Goal: Information Seeking & Learning: Learn about a topic

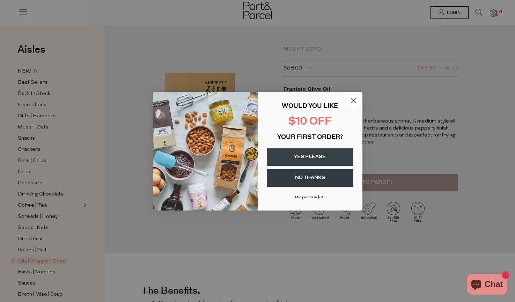
click at [355, 100] on circle "Close dialog" at bounding box center [354, 101] width 12 height 12
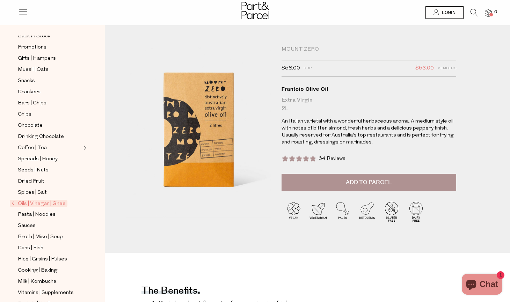
scroll to position [70, 0]
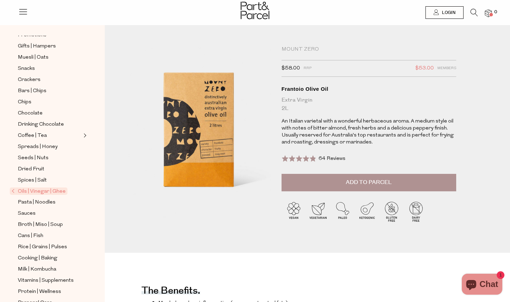
click at [86, 131] on span "Expand/Collapse Coffee | Tea" at bounding box center [84, 133] width 5 height 5
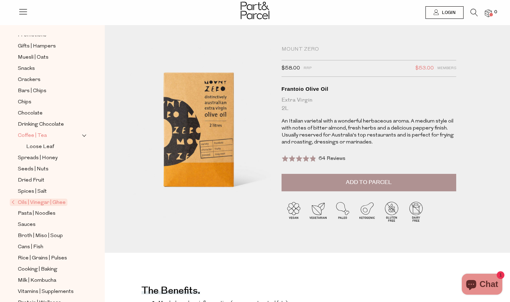
click at [35, 132] on span "Coffee | Tea" at bounding box center [32, 136] width 29 height 8
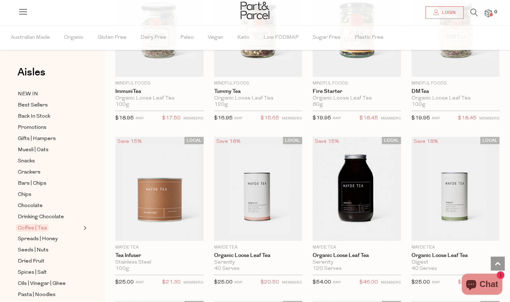
scroll to position [1450, 0]
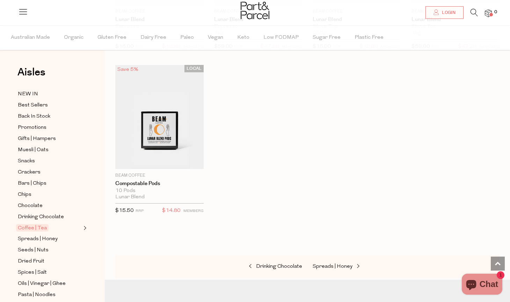
scroll to position [3708, 0]
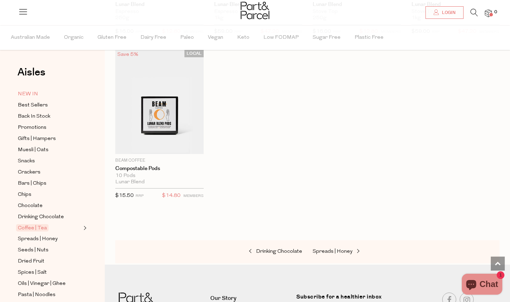
click at [27, 92] on span "NEW IN" at bounding box center [28, 94] width 20 height 8
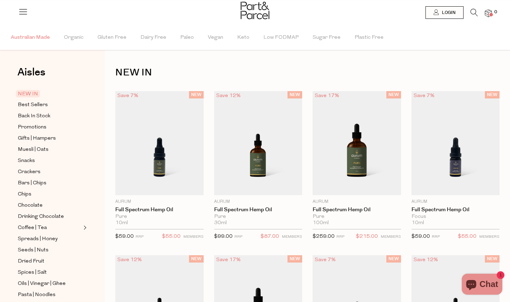
click at [35, 38] on span "Australian Made" at bounding box center [30, 37] width 39 height 24
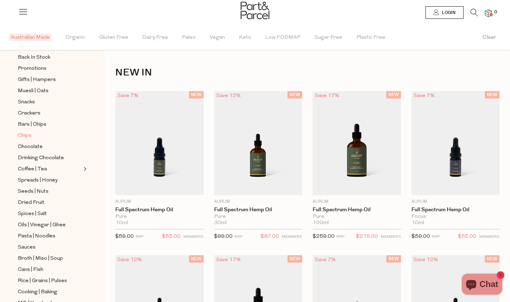
scroll to position [70, 0]
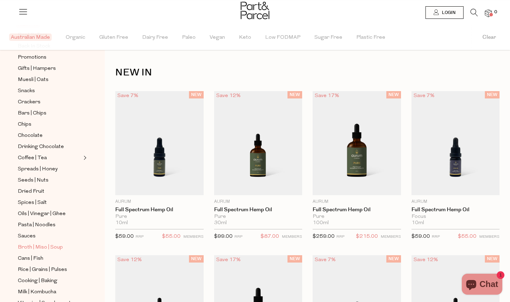
click at [47, 243] on span "Broth | Miso | Soup" at bounding box center [40, 247] width 45 height 8
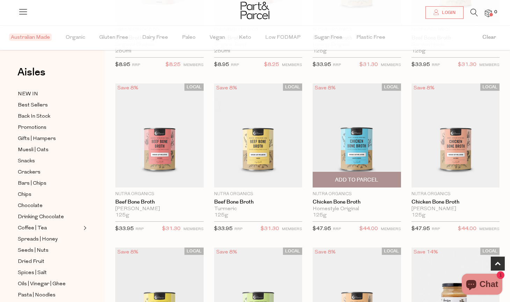
scroll to position [175, 0]
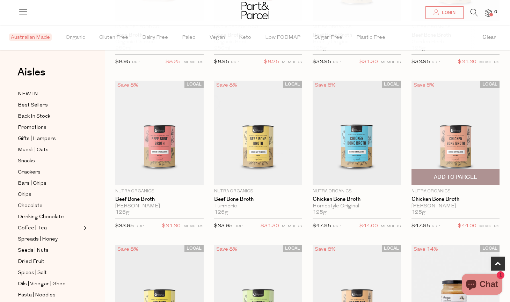
click at [452, 146] on img at bounding box center [455, 133] width 88 height 104
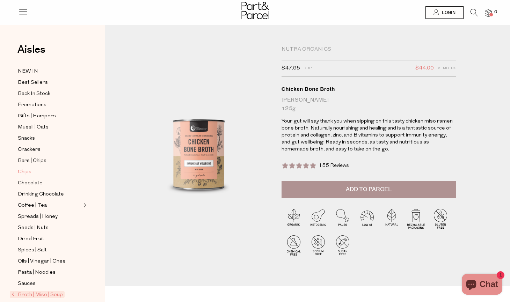
click at [23, 169] on span "Chips" at bounding box center [25, 172] width 14 height 8
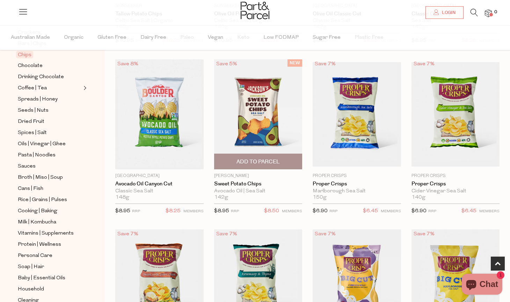
scroll to position [210, 0]
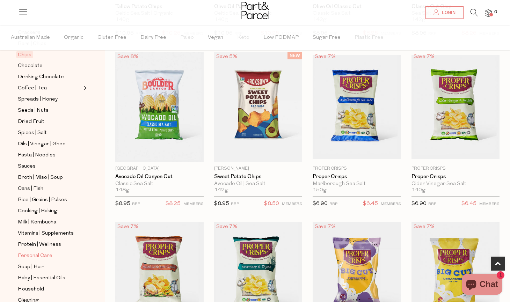
click at [43, 252] on span "Personal Care" at bounding box center [35, 256] width 35 height 8
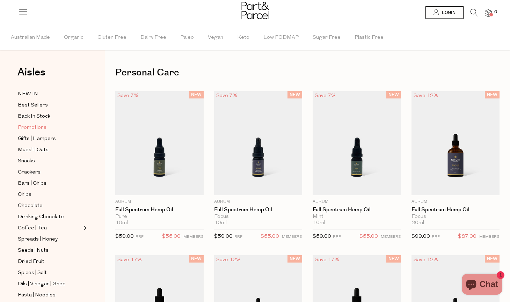
click at [26, 128] on span "Promotions" at bounding box center [32, 128] width 29 height 8
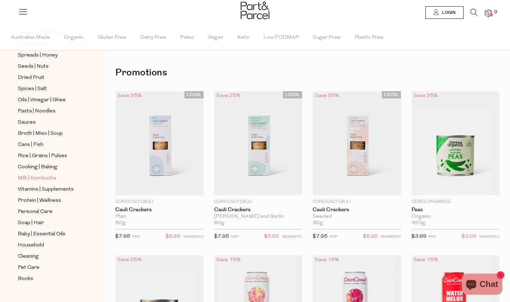
click at [43, 174] on span "Milk | Kombucha" at bounding box center [37, 178] width 38 height 8
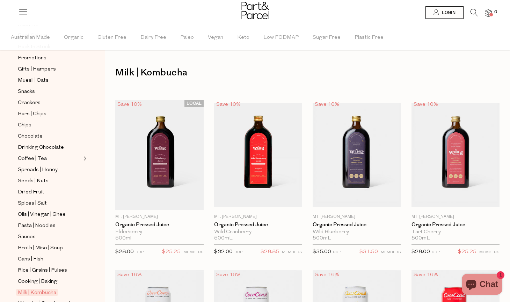
scroll to position [70, 0]
click at [35, 255] on span "Cans | Fish" at bounding box center [30, 259] width 25 height 8
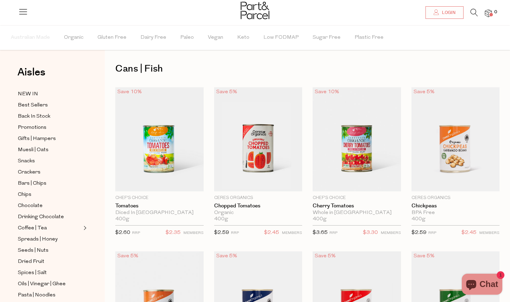
click at [474, 11] on icon at bounding box center [473, 13] width 7 height 8
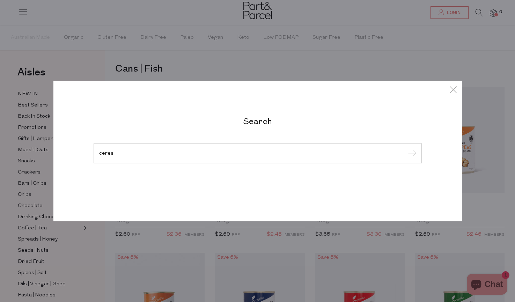
type input "ceres"
click at [406, 148] on input "submit" at bounding box center [411, 153] width 10 height 10
